Goal: Transaction & Acquisition: Purchase product/service

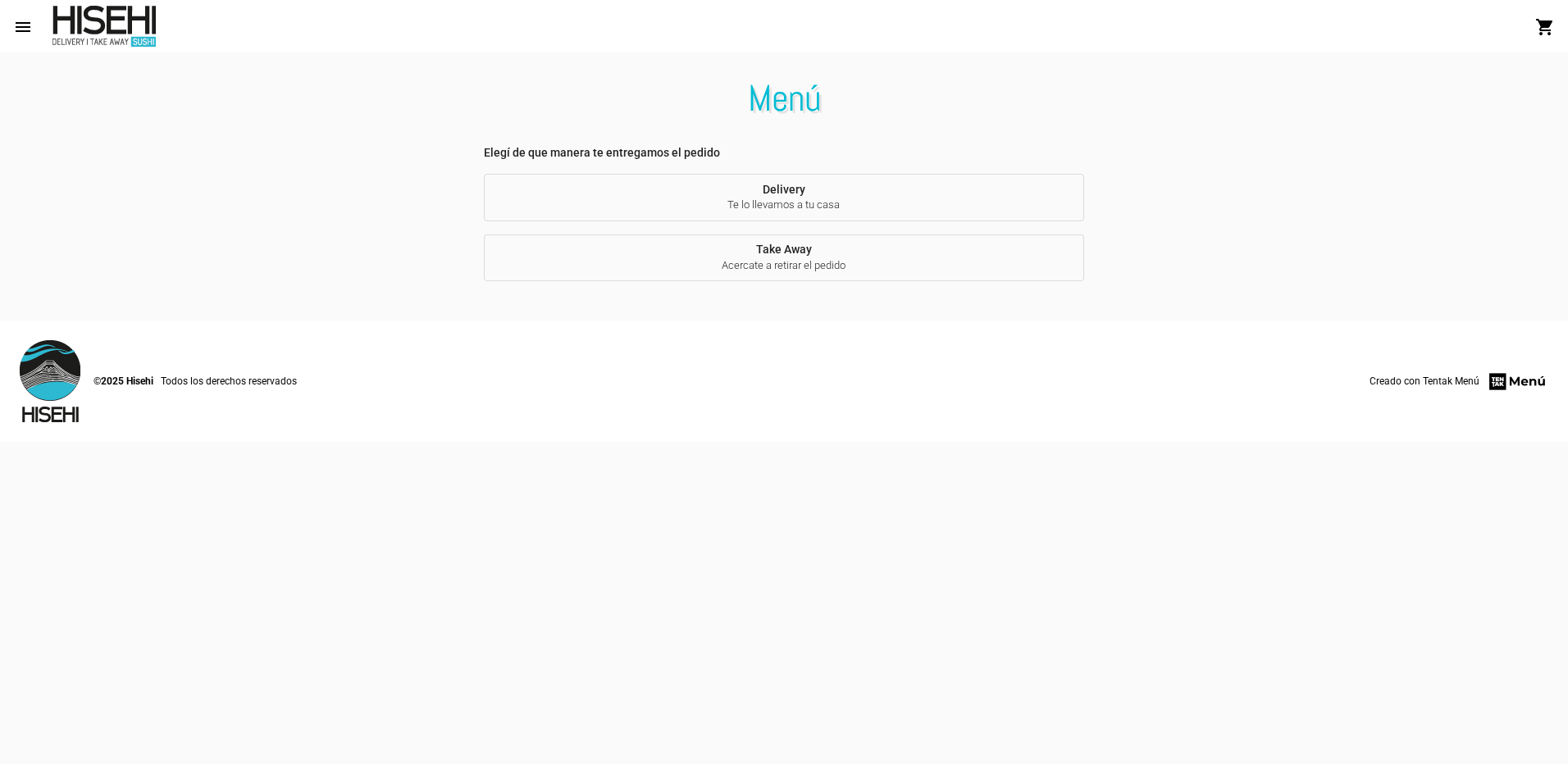
click at [807, 198] on span "Te lo llevamos a tu casa" at bounding box center [785, 205] width 575 height 15
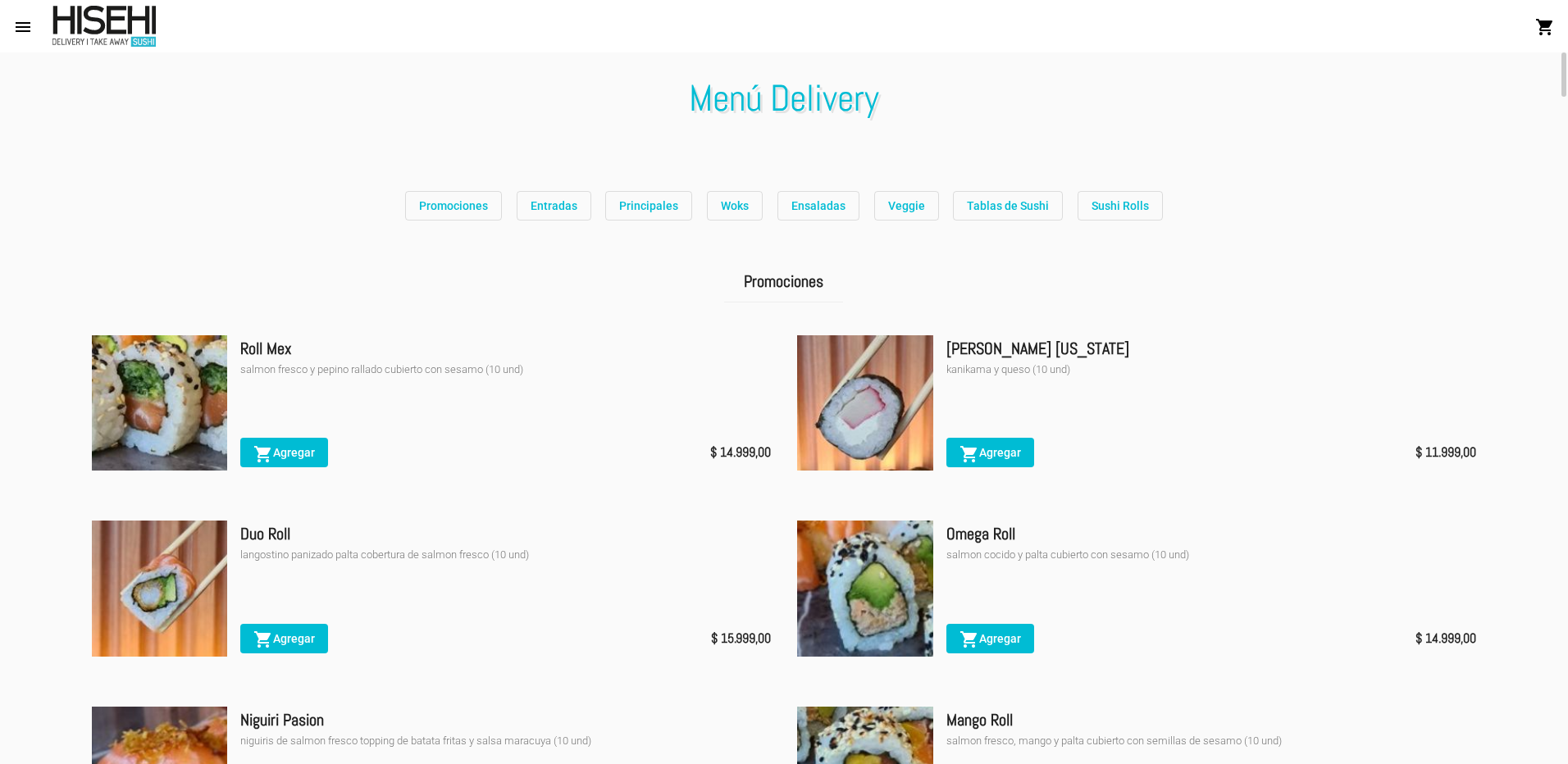
click at [483, 220] on button "Promociones" at bounding box center [453, 206] width 96 height 30
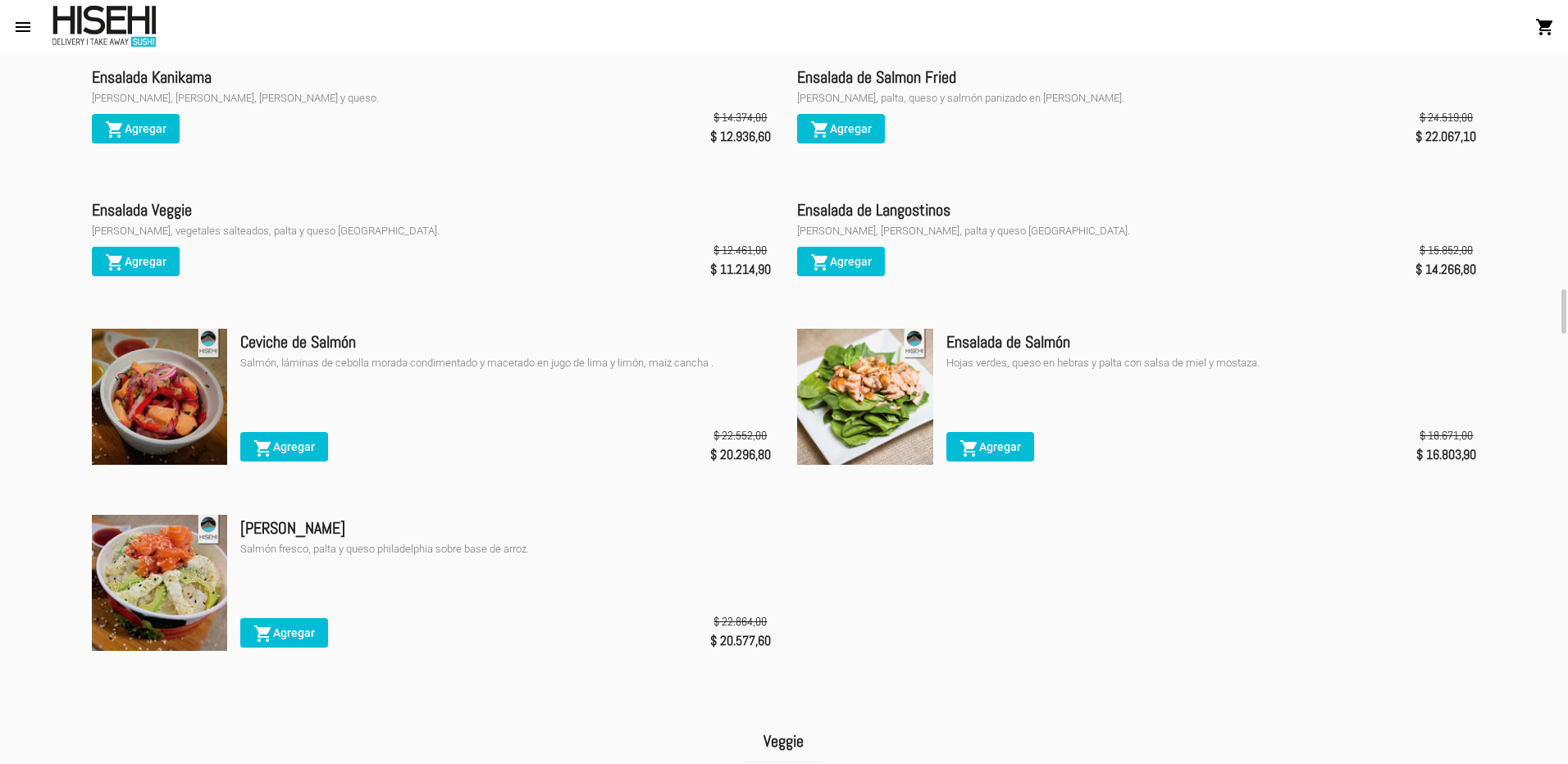
scroll to position [3152, 0]
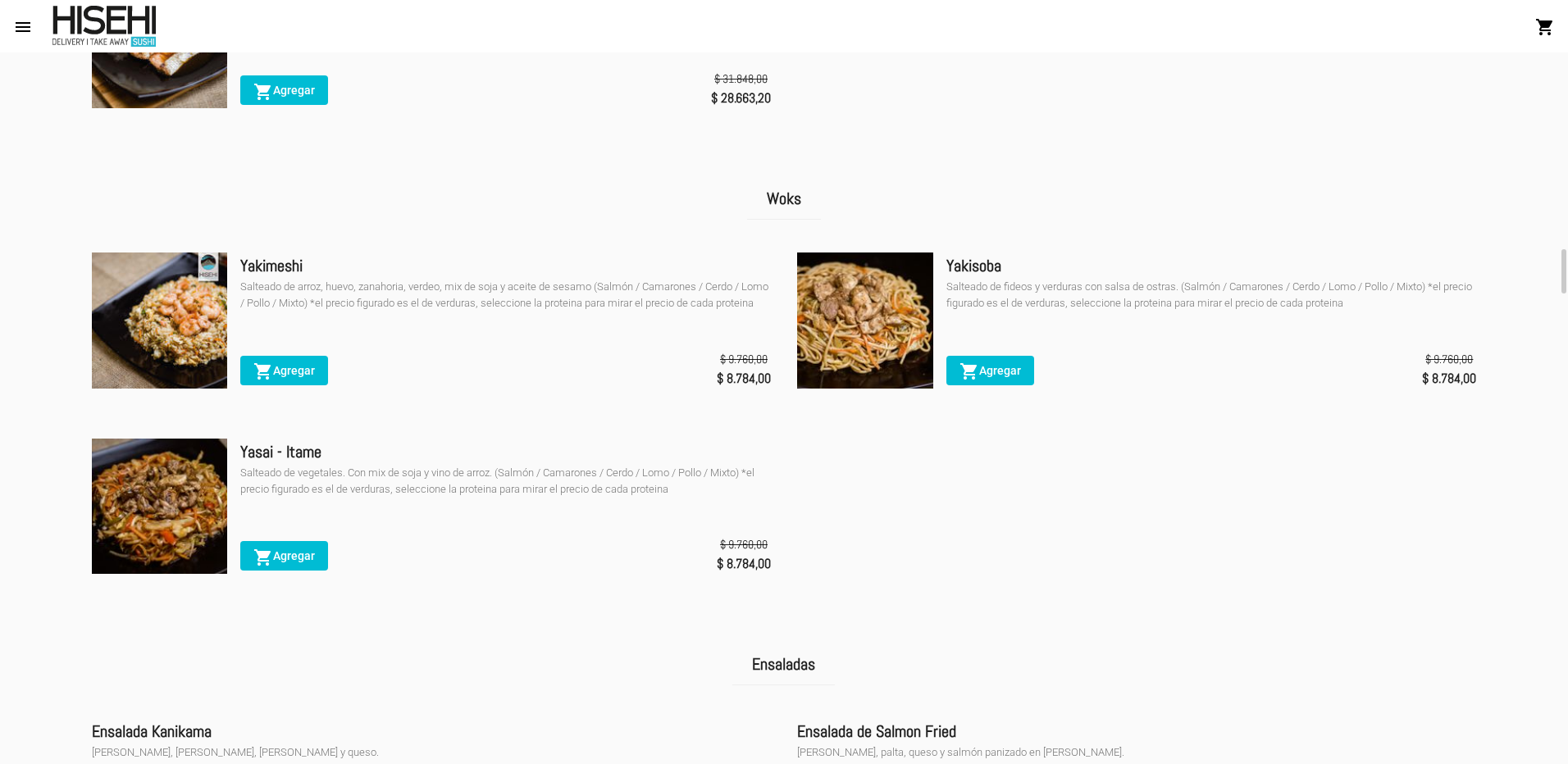
click at [307, 377] on span "shopping_cart Agregar" at bounding box center [285, 371] width 62 height 13
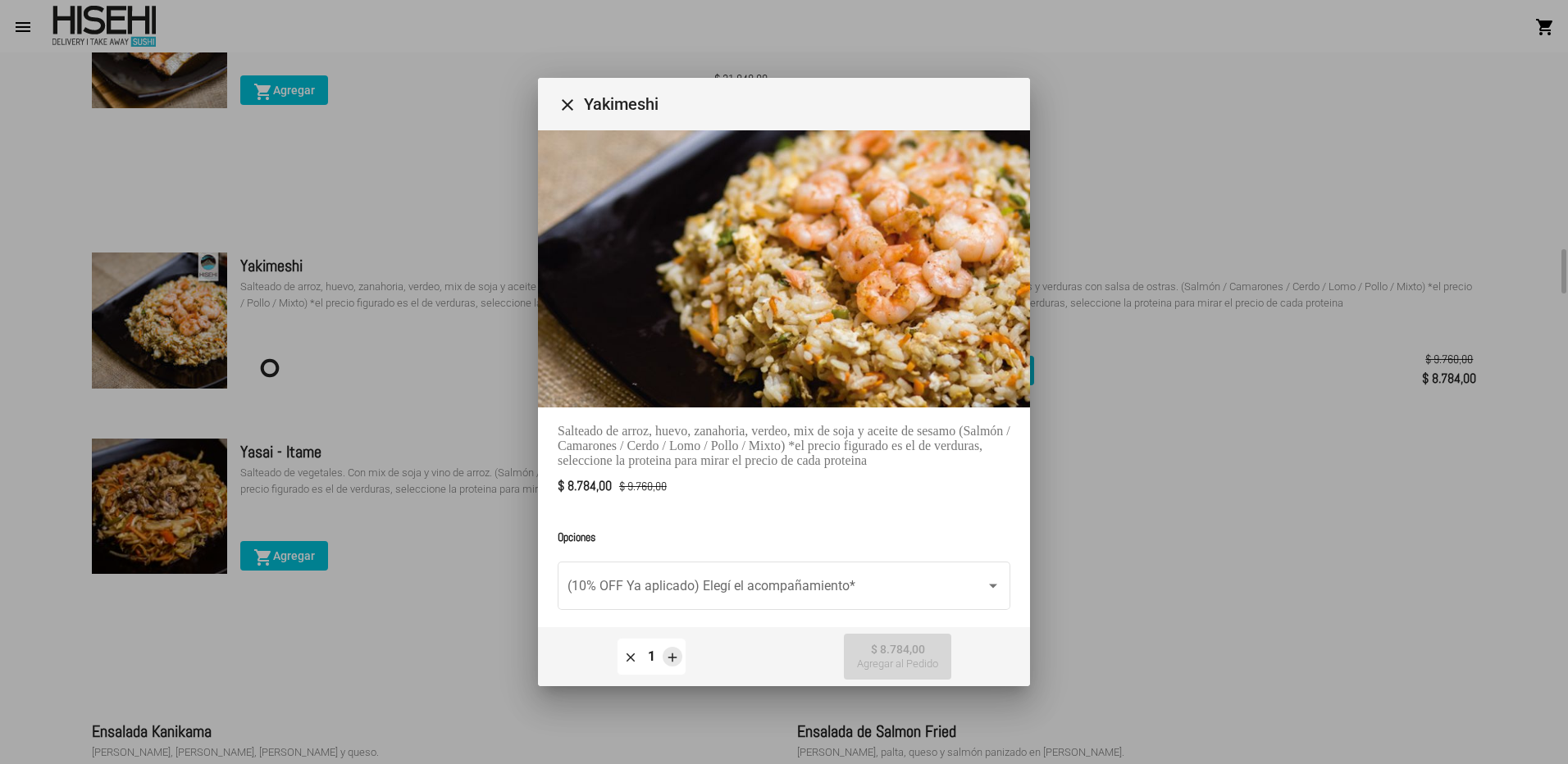
click at [663, 656] on button "add" at bounding box center [672, 656] width 20 height 20
click at [711, 582] on span at bounding box center [777, 590] width 419 height 15
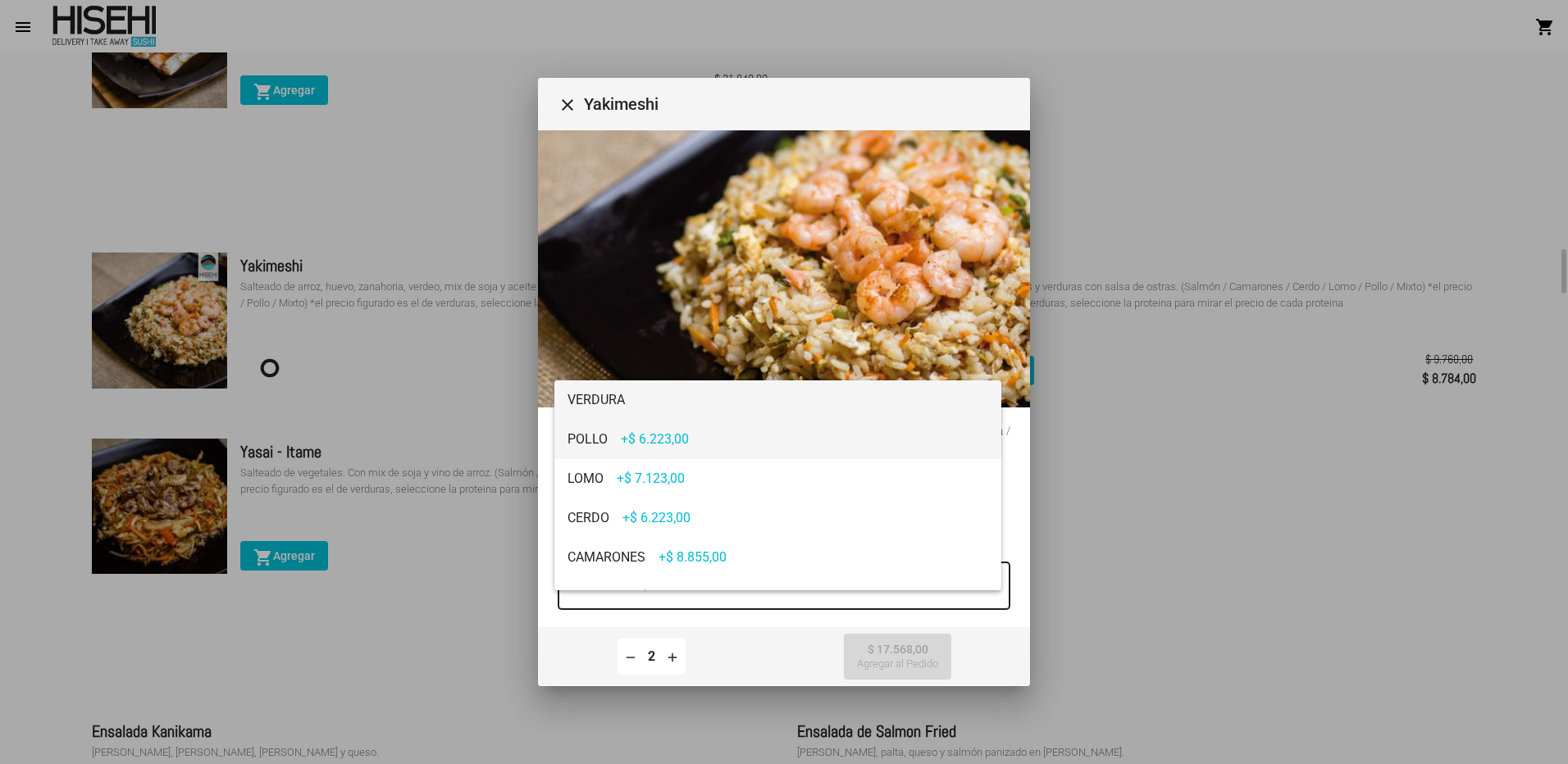
click at [707, 428] on span "POLLO +$ 6.223,00" at bounding box center [777, 439] width 421 height 39
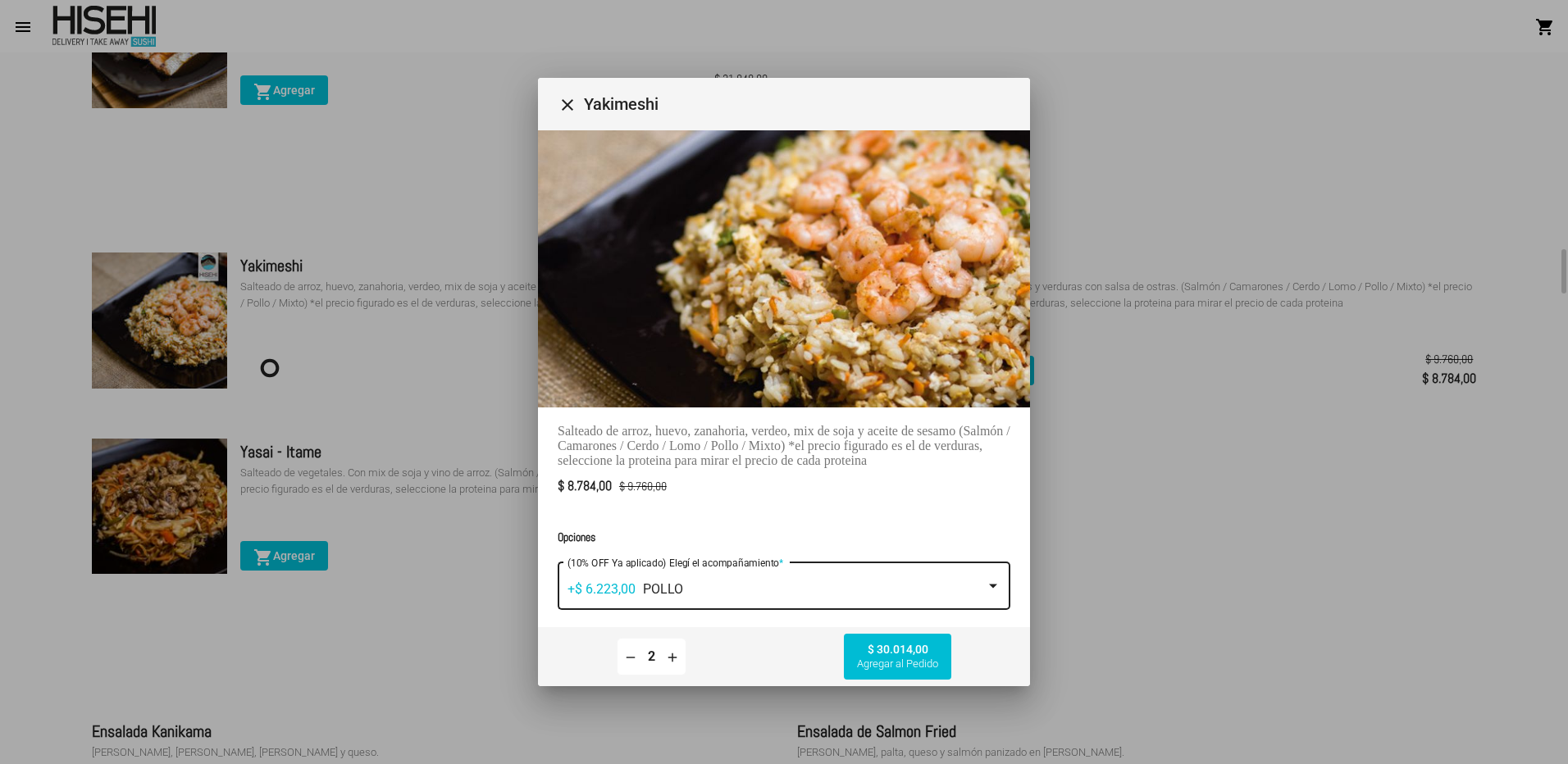
click at [627, 655] on mat-icon "remove" at bounding box center [630, 656] width 15 height 15
click at [735, 582] on div "+$ 6.223,00 POLLO" at bounding box center [777, 590] width 419 height 15
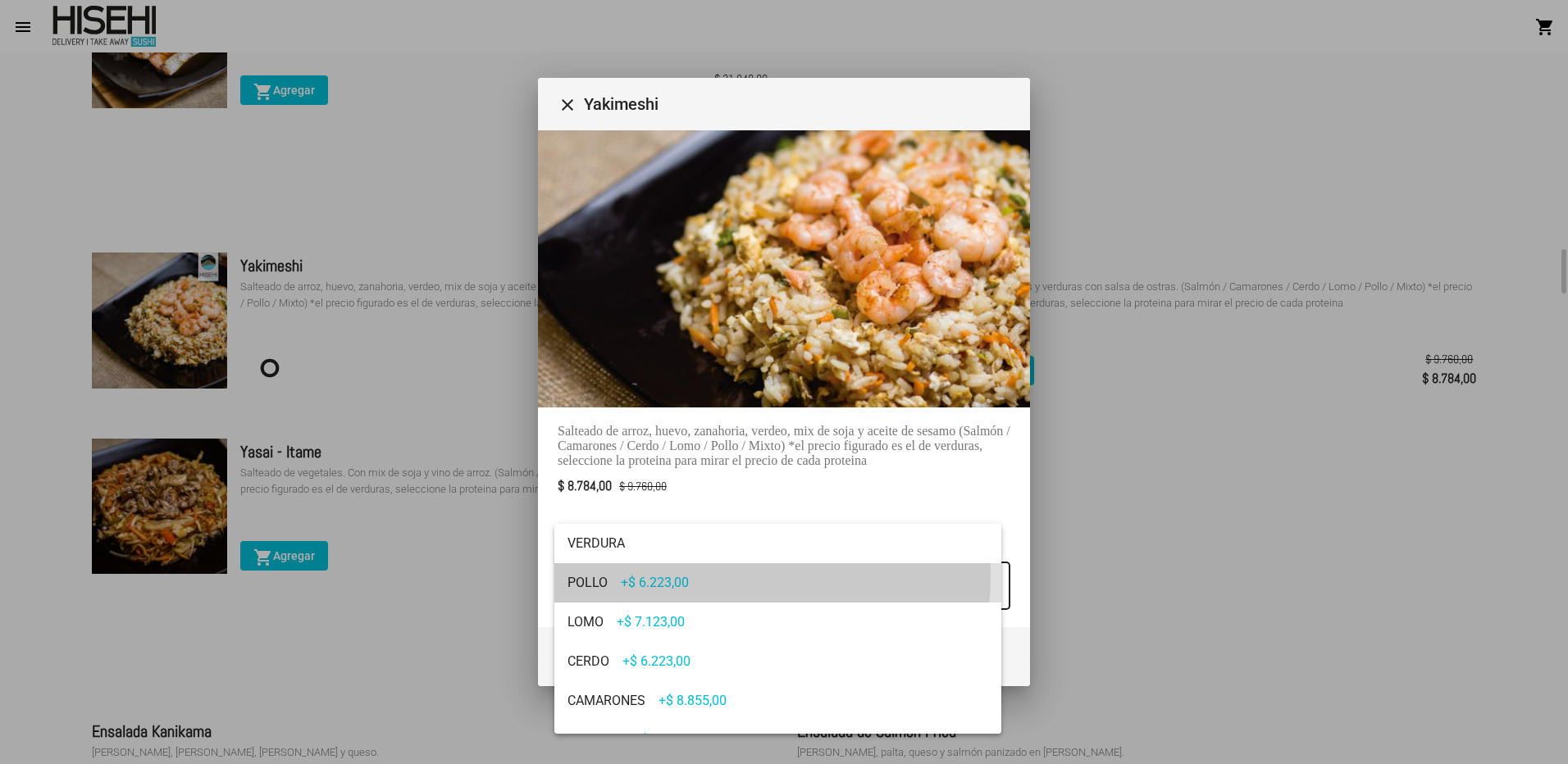
click at [709, 576] on span "POLLO +$ 6.223,00" at bounding box center [777, 583] width 421 height 39
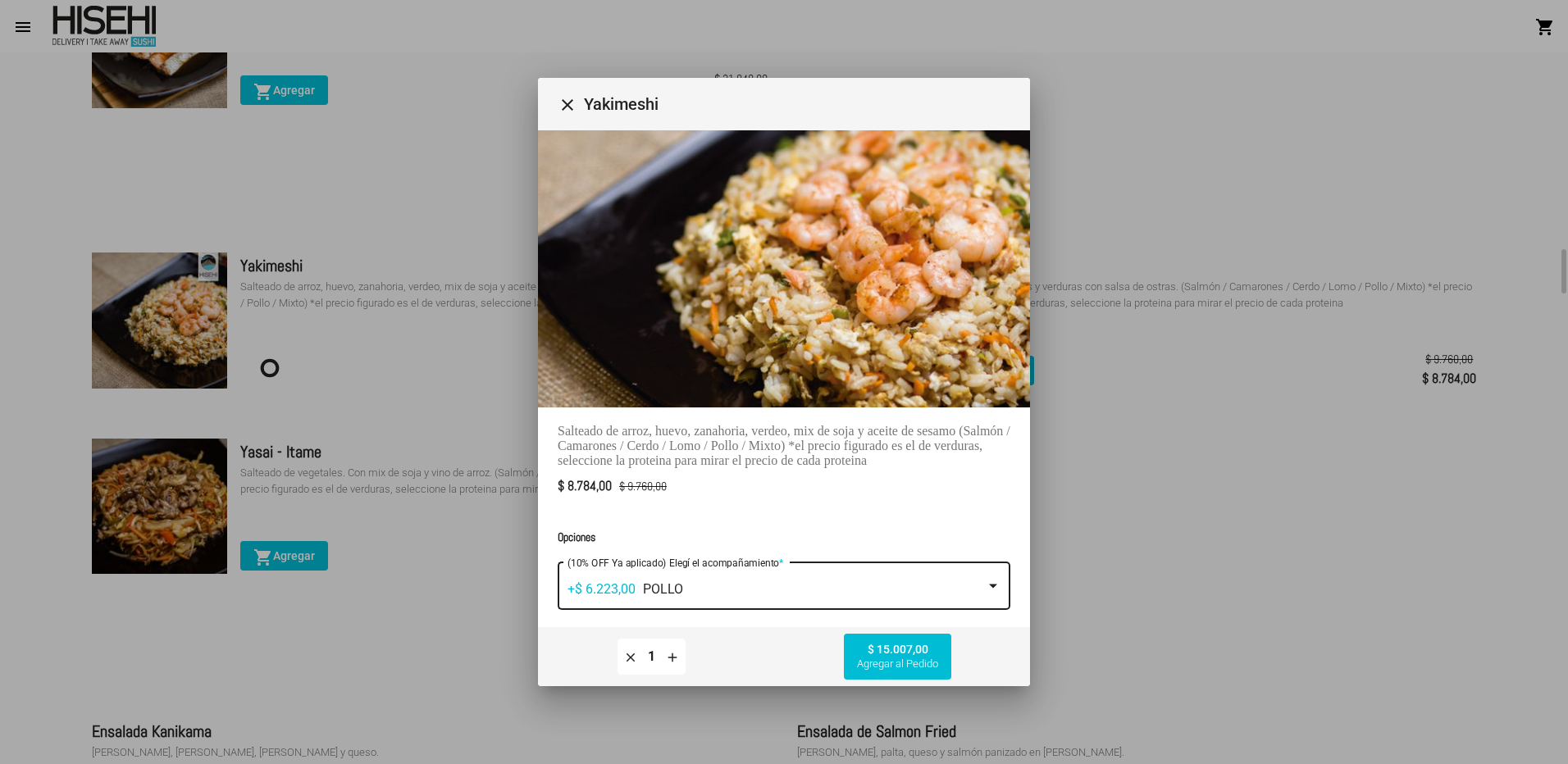
click at [676, 588] on mat-select-trigger "+$ 6.223,00 POLLO" at bounding box center [625, 589] width 115 height 16
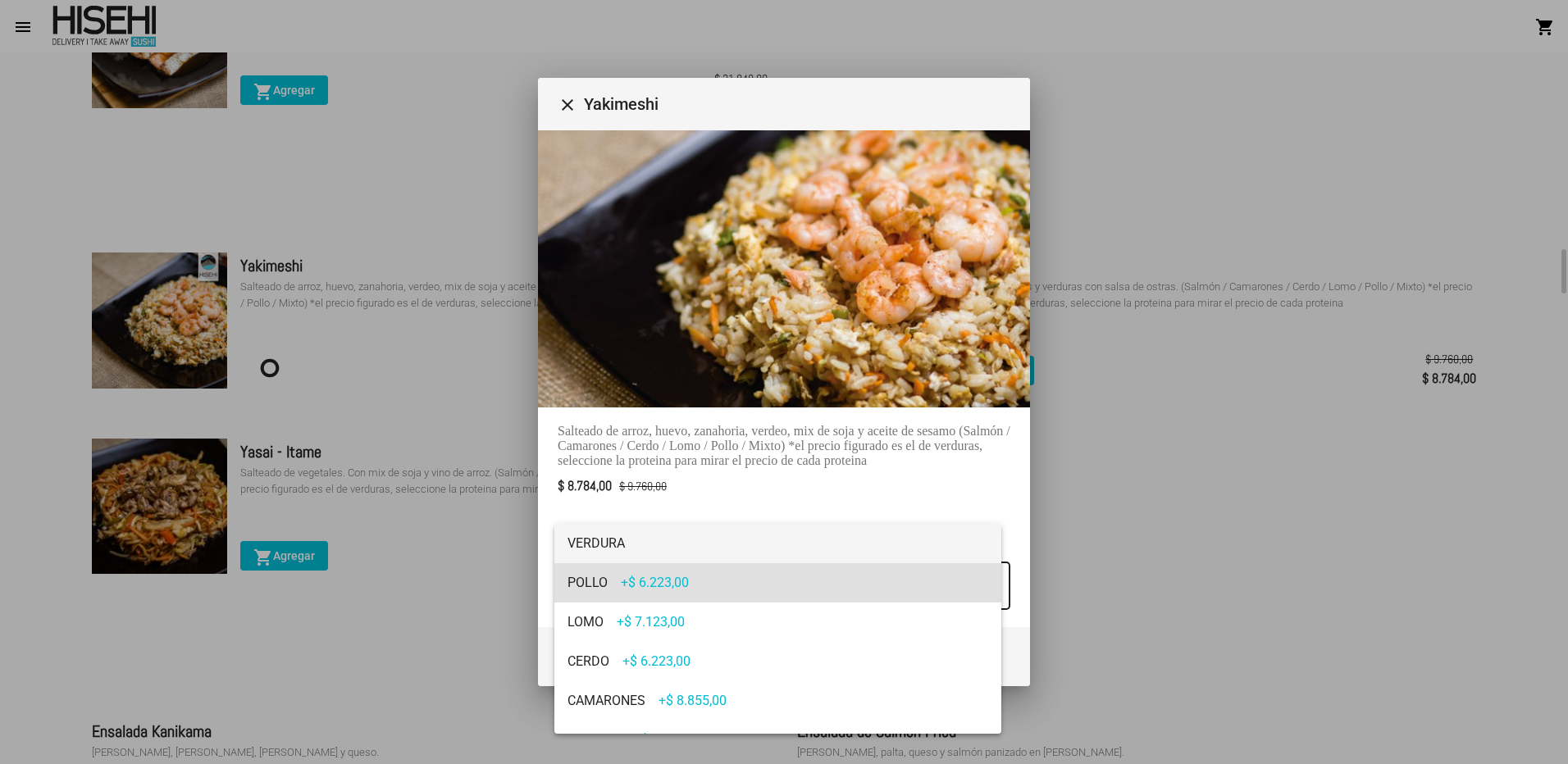
click at [668, 542] on span "VERDURA" at bounding box center [777, 543] width 421 height 39
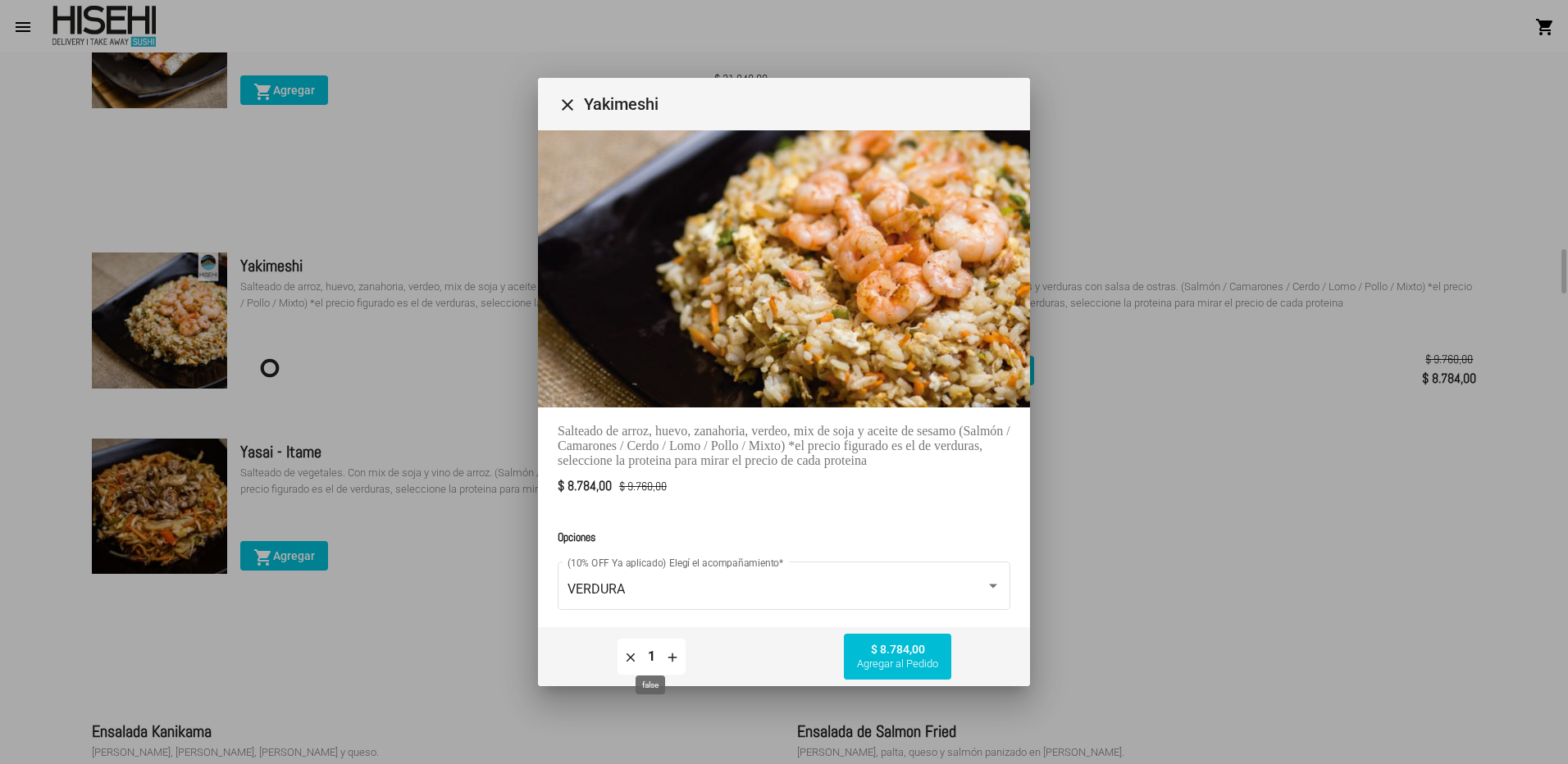
click at [661, 662] on input "1" at bounding box center [652, 656] width 22 height 15
click at [671, 663] on mat-icon "add" at bounding box center [673, 656] width 15 height 15
type input "2"
click at [645, 583] on div "VERDURA" at bounding box center [777, 590] width 419 height 15
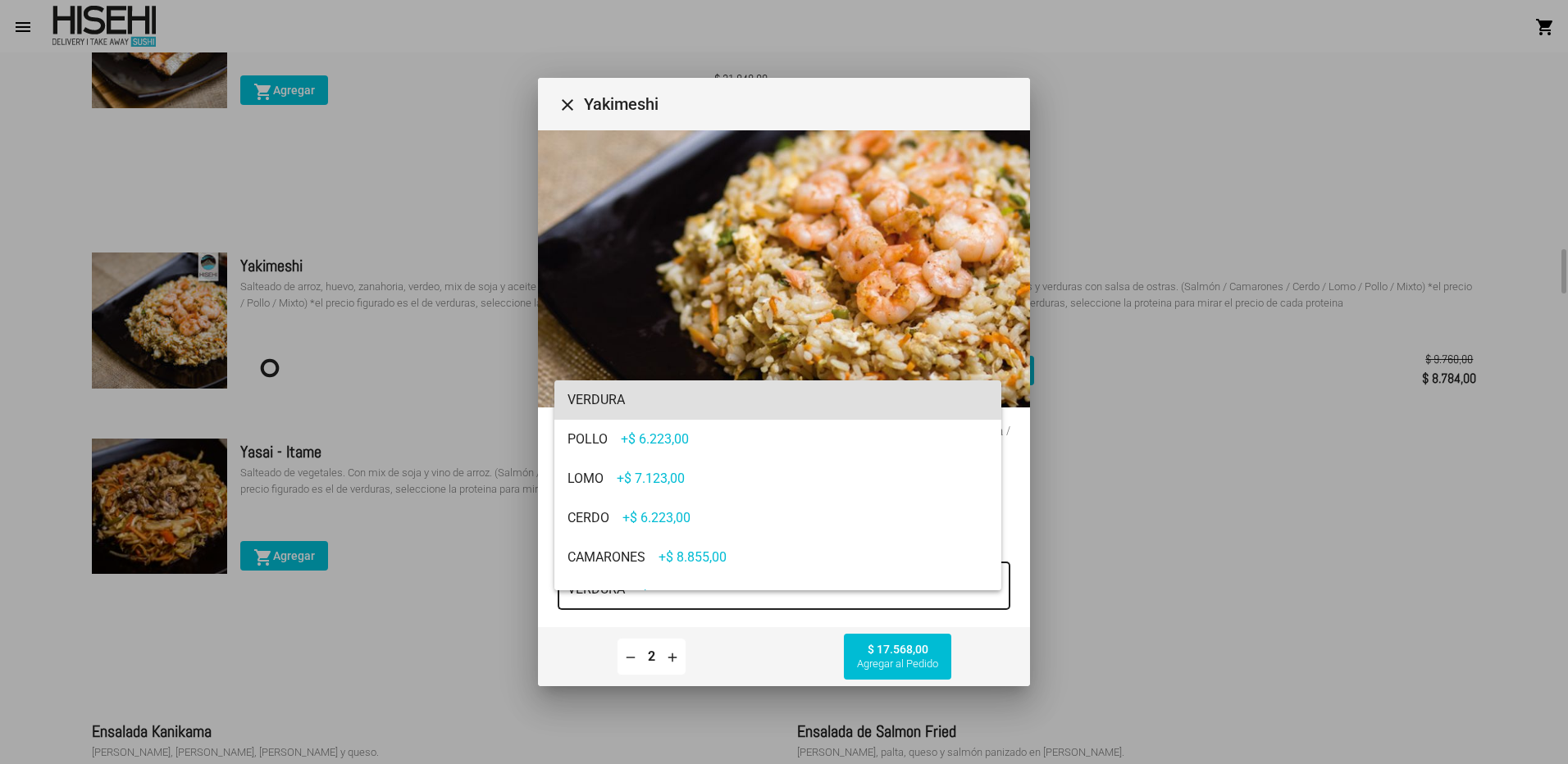
click at [636, 654] on div at bounding box center [784, 382] width 1568 height 764
